Goal: Check status: Check status

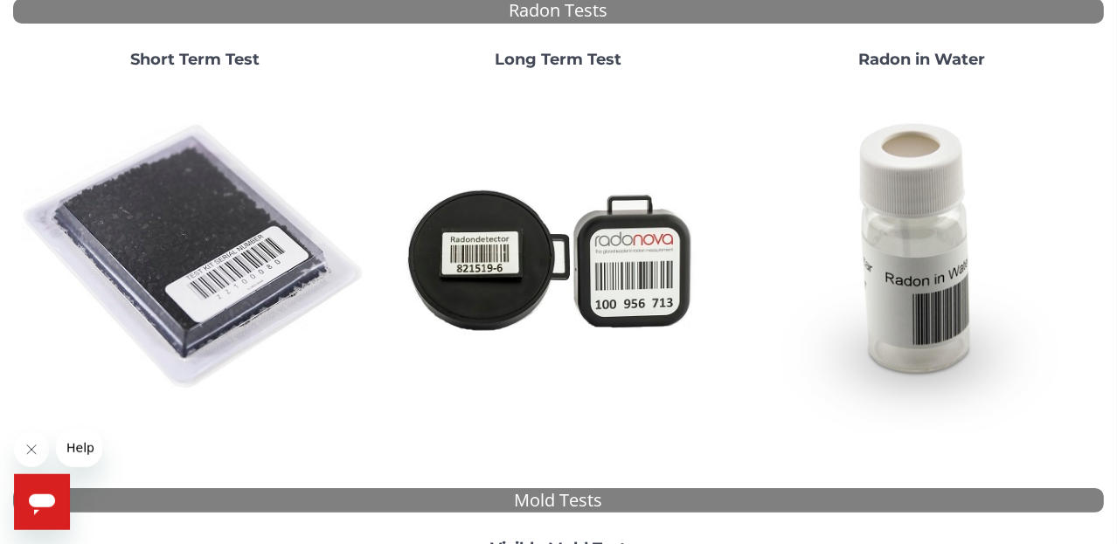
scroll to position [184, 0]
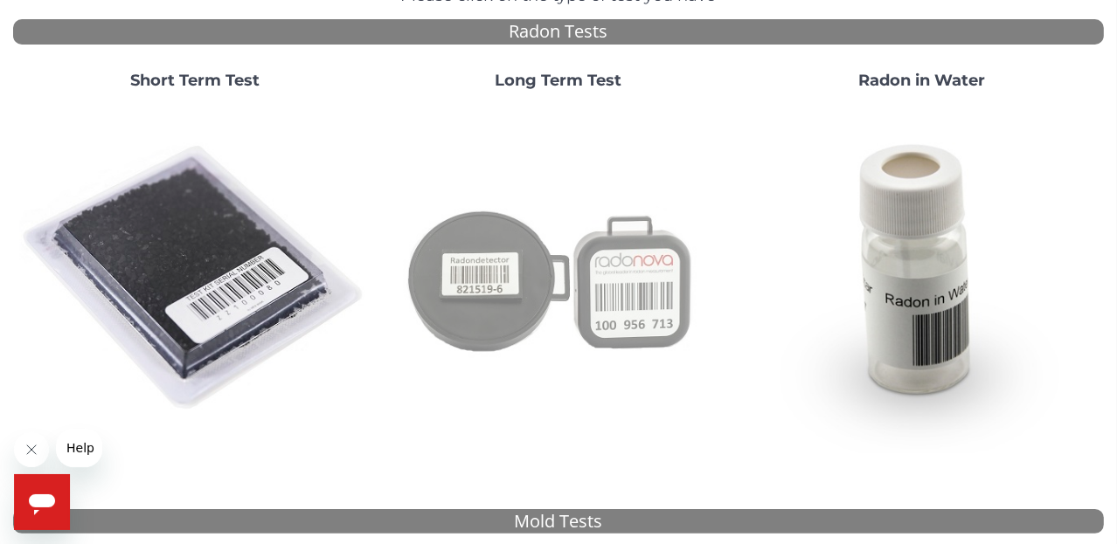
click at [502, 274] on img at bounding box center [559, 279] width 350 height 350
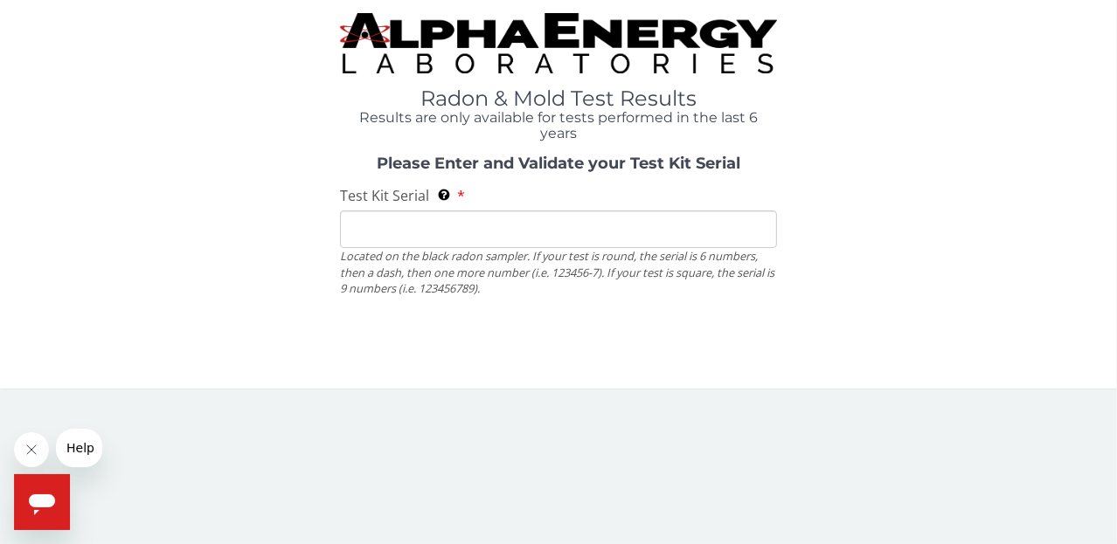
scroll to position [0, 0]
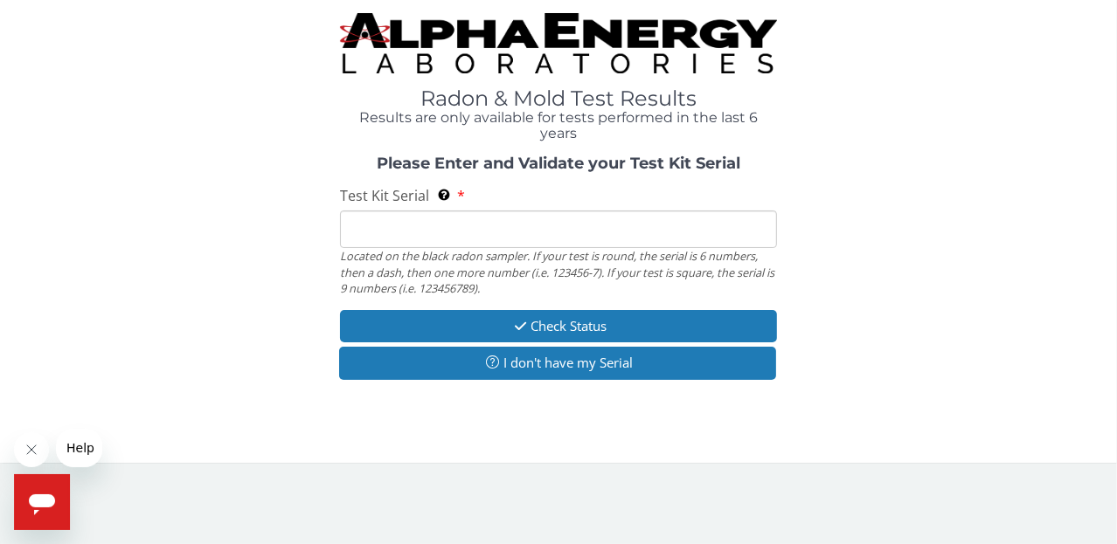
click at [478, 232] on input "Test Kit Serial Located on the black radon sampler. If your test is round, the …" at bounding box center [558, 230] width 436 height 38
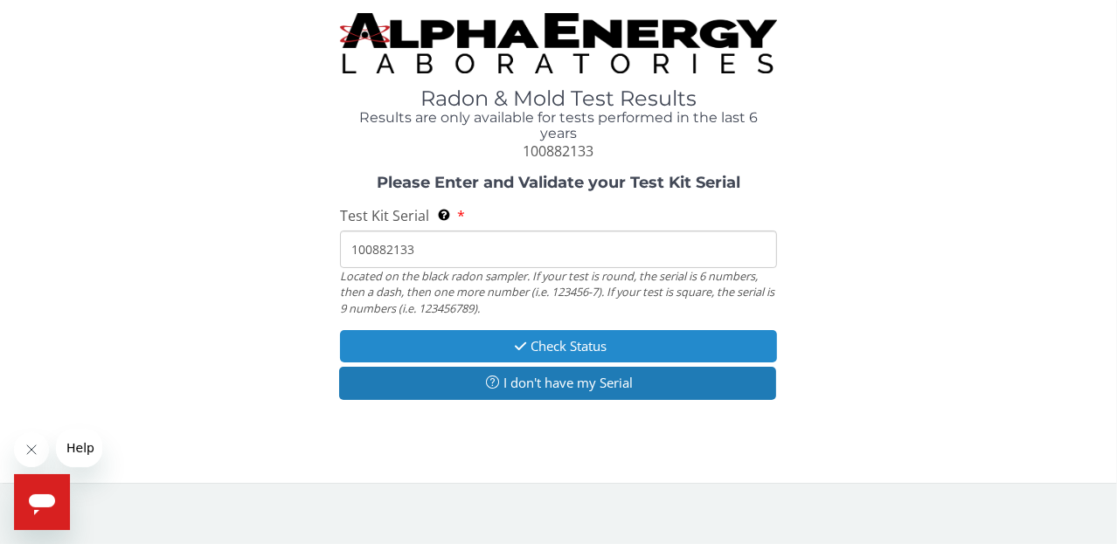
type input "100882133"
click at [589, 350] on button "Check Status" at bounding box center [558, 346] width 436 height 32
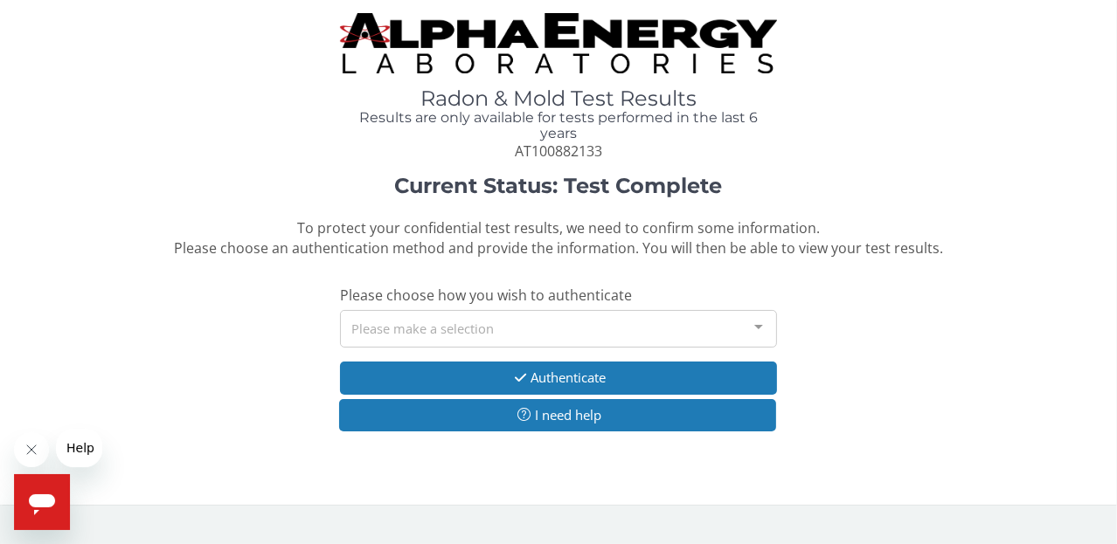
click at [755, 327] on div at bounding box center [758, 327] width 35 height 33
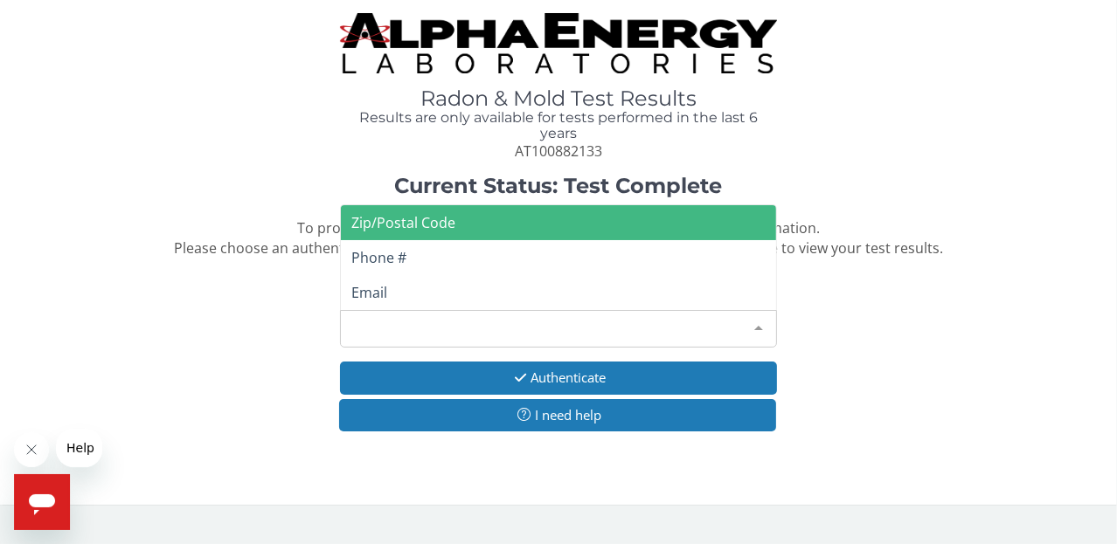
click at [469, 224] on span "Zip/Postal Code" at bounding box center [558, 222] width 434 height 35
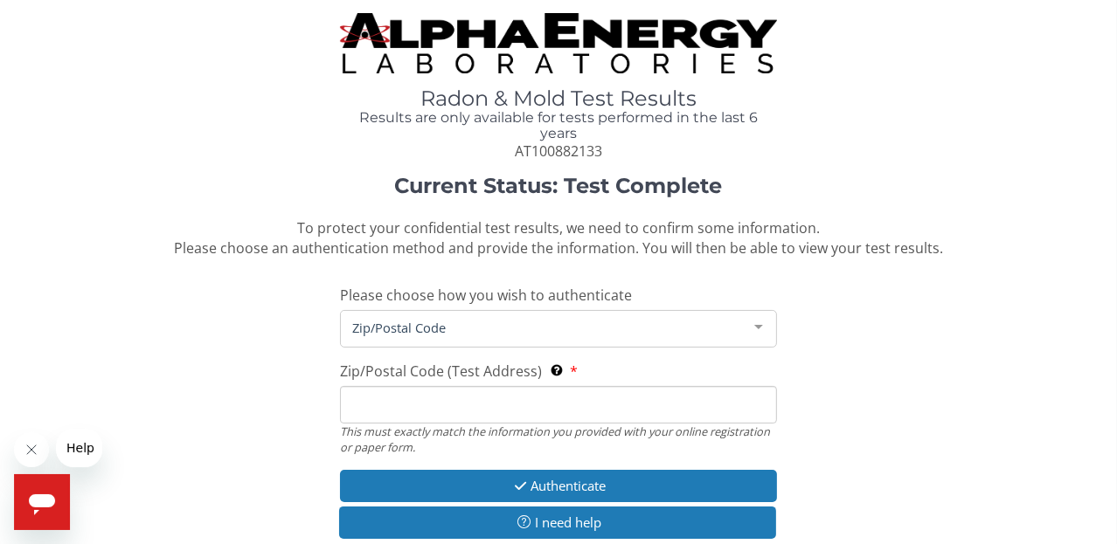
click at [474, 326] on span "Zip/Postal Code" at bounding box center [544, 327] width 392 height 19
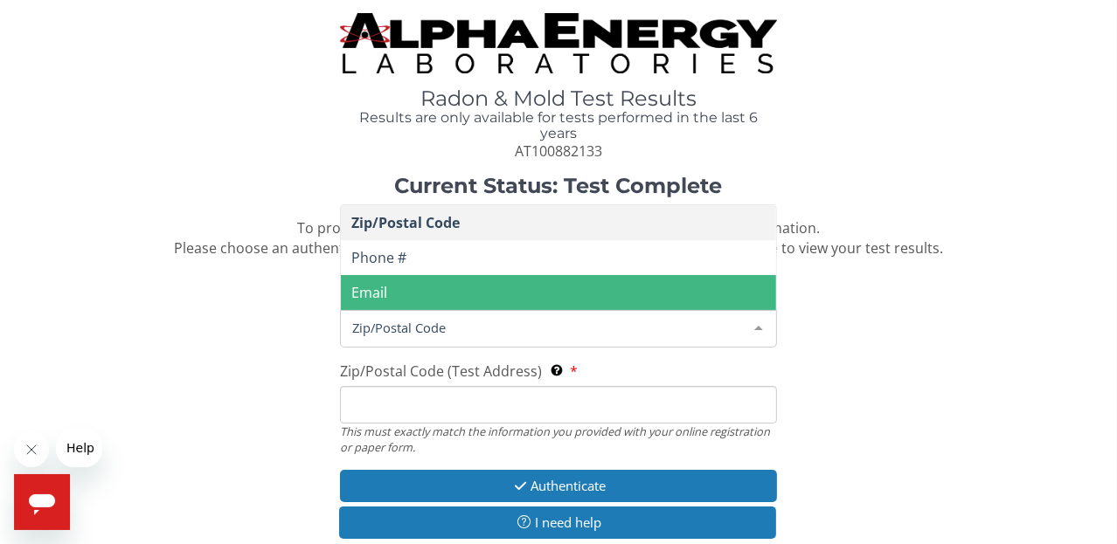
click at [464, 410] on input "Zip/Postal Code (Test Address) This must exactly match the information you prov…" at bounding box center [558, 405] width 436 height 38
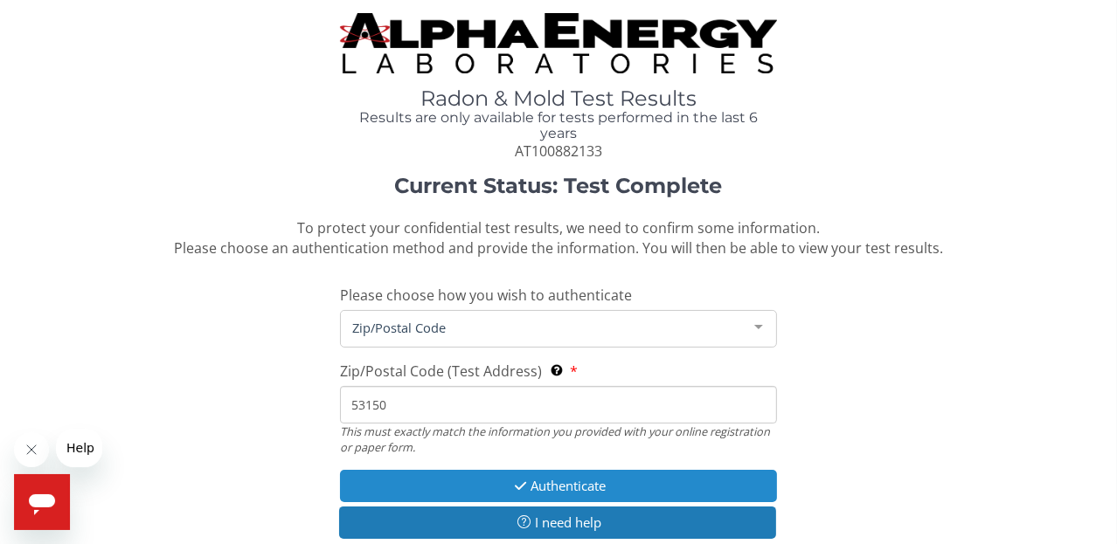
type input "53150"
click at [628, 487] on button "Authenticate" at bounding box center [558, 486] width 436 height 32
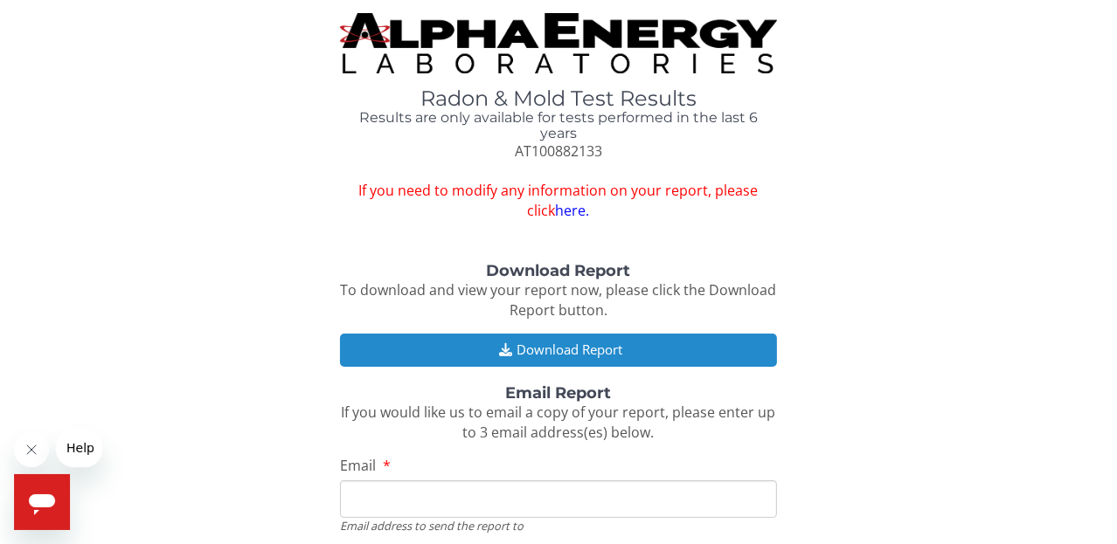
click at [554, 355] on button "Download Report" at bounding box center [558, 350] width 436 height 32
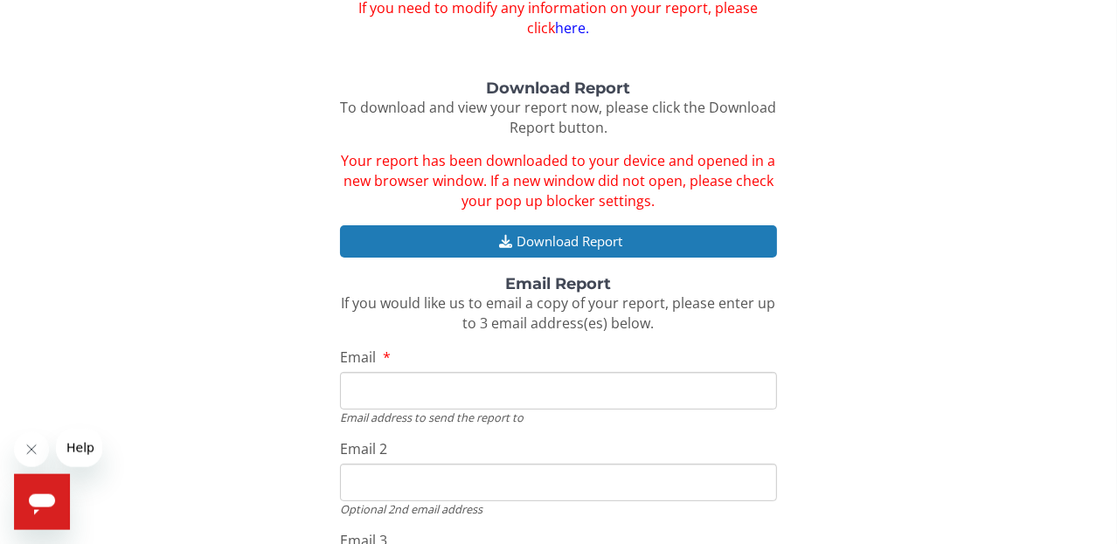
scroll to position [184, 0]
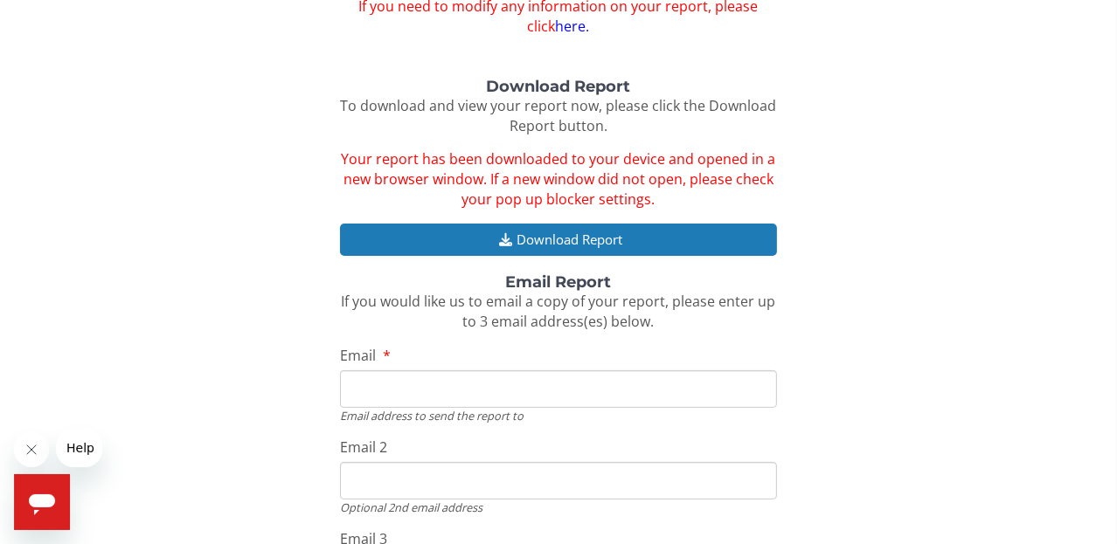
click at [554, 391] on input "Email" at bounding box center [558, 389] width 436 height 38
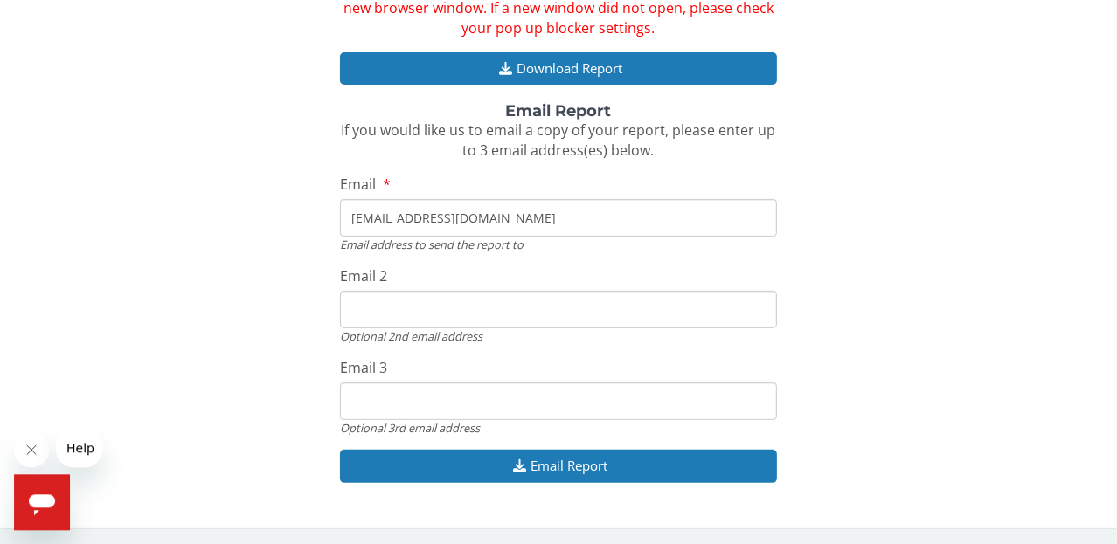
scroll to position [357, 0]
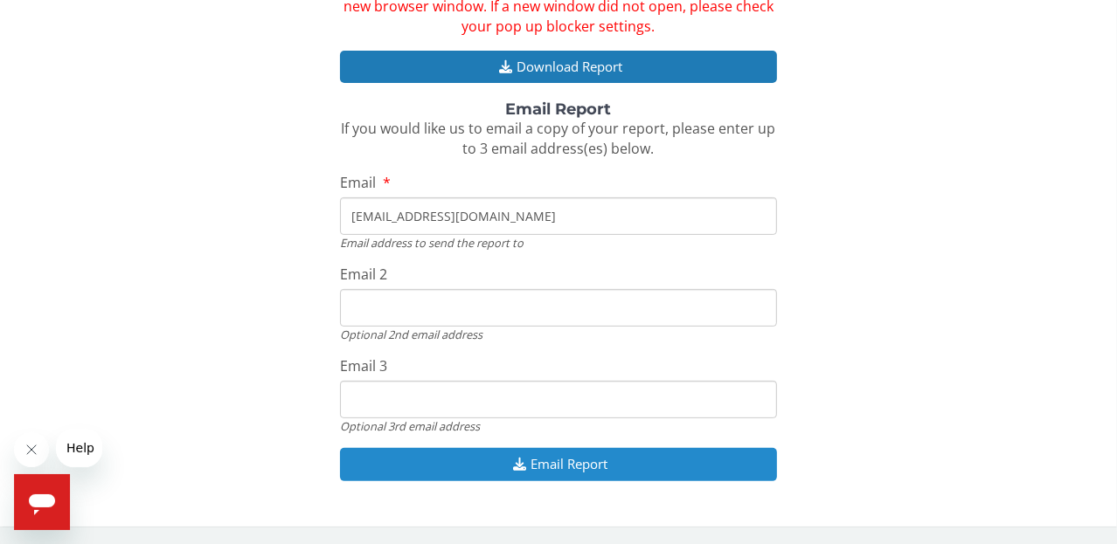
type input "[EMAIL_ADDRESS][DOMAIN_NAME]"
click at [578, 472] on button "Email Report" at bounding box center [558, 464] width 436 height 32
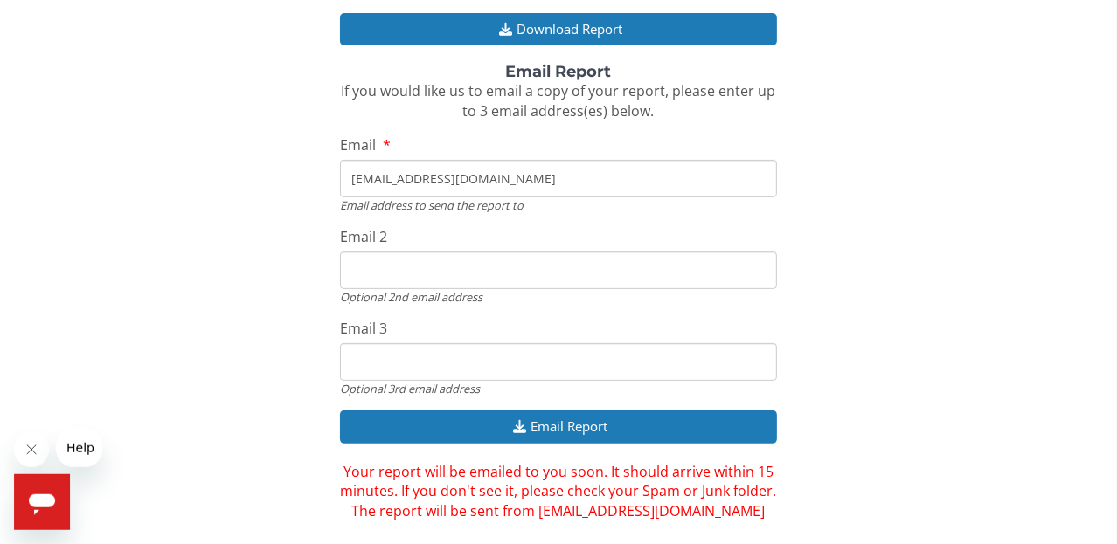
scroll to position [418, 0]
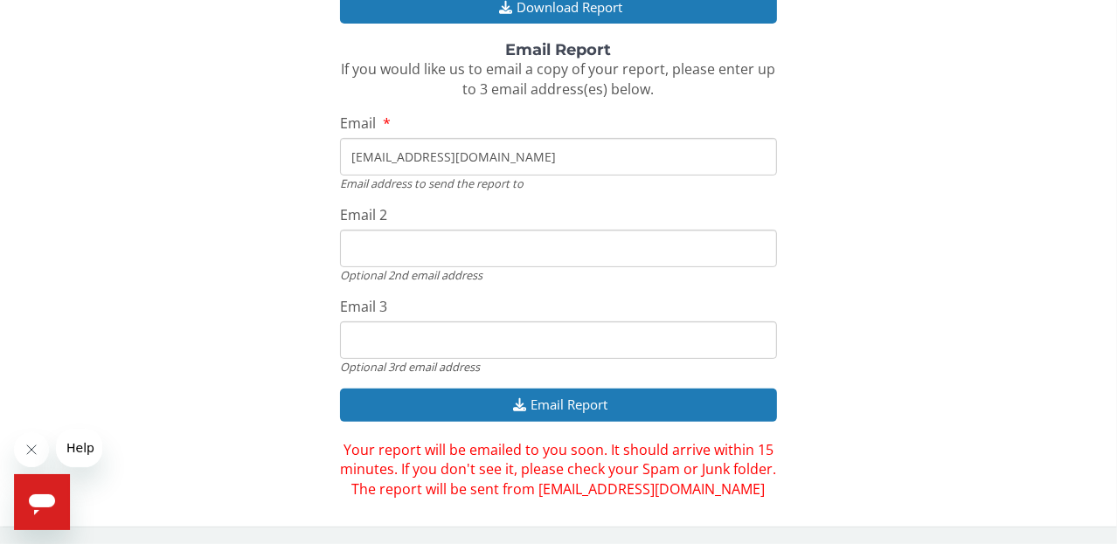
click at [1090, 300] on div "Download Report To download and view your report now, please click the Download…" at bounding box center [558, 173] width 1091 height 654
click at [1095, 145] on div "Download Report To download and view your report now, please click the Download…" at bounding box center [558, 173] width 1091 height 654
